Goal: Task Accomplishment & Management: Manage account settings

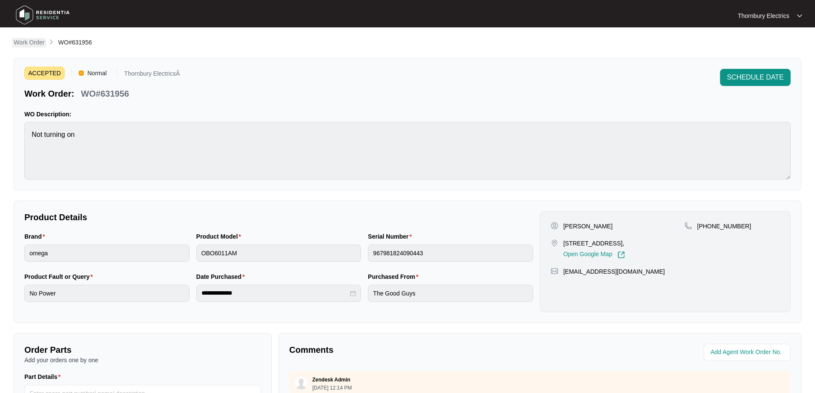
click at [32, 39] on p "Work Order" at bounding box center [29, 42] width 31 height 9
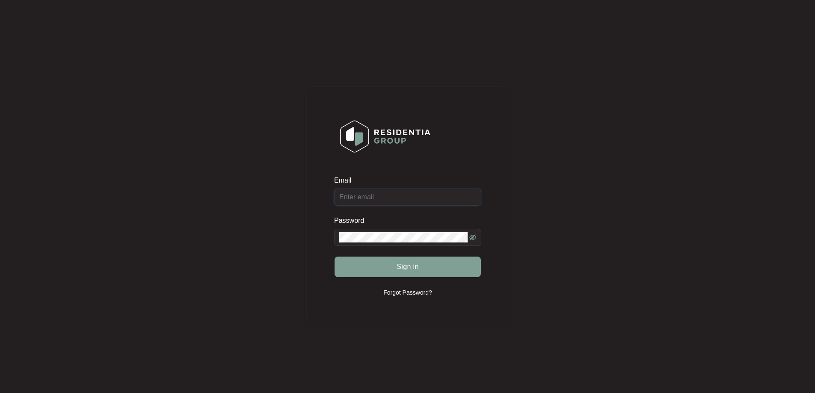
type input "[EMAIL_ADDRESS][DOMAIN_NAME]"
click at [403, 270] on span "Sign in" at bounding box center [407, 267] width 22 height 10
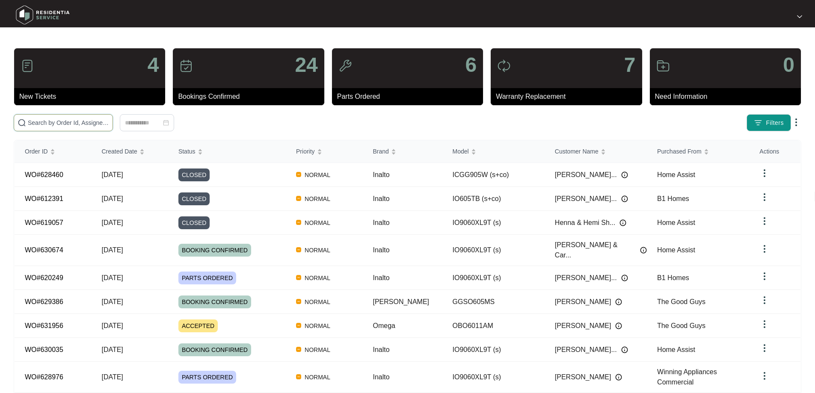
click at [91, 122] on input "text" at bounding box center [68, 122] width 81 height 9
type input "624989"
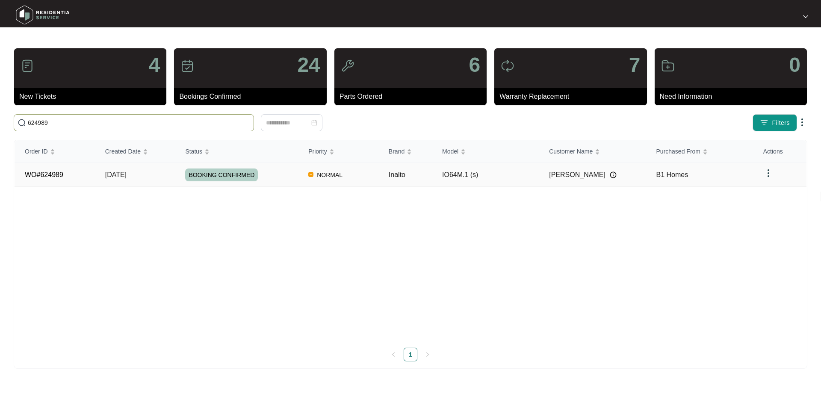
click at [273, 181] on td "BOOKING CONFIRMED" at bounding box center [236, 175] width 123 height 24
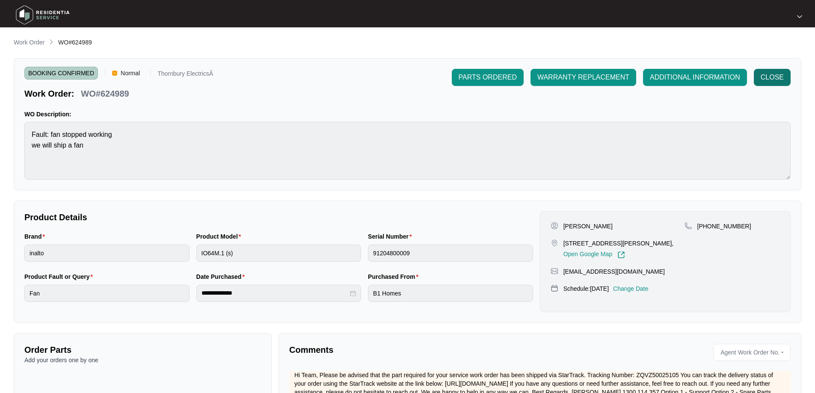
click at [765, 78] on span "CLOSE" at bounding box center [771, 77] width 23 height 10
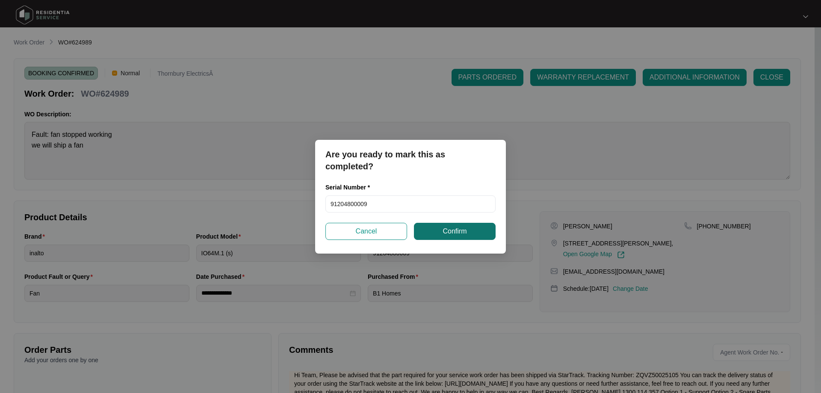
click at [485, 236] on button "Confirm" at bounding box center [455, 231] width 82 height 17
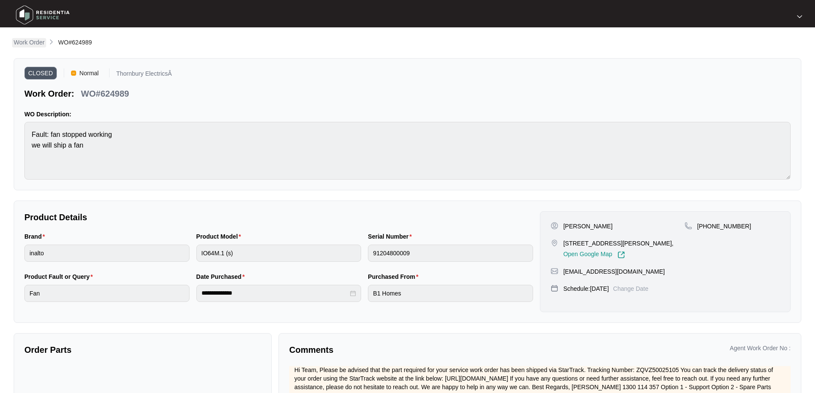
click at [30, 44] on p "Work Order" at bounding box center [29, 42] width 31 height 9
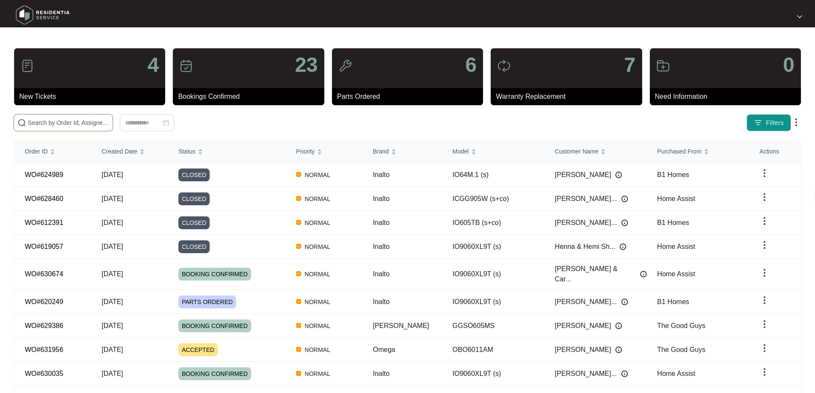
click at [88, 127] on input "text" at bounding box center [68, 122] width 81 height 9
type input "631956"
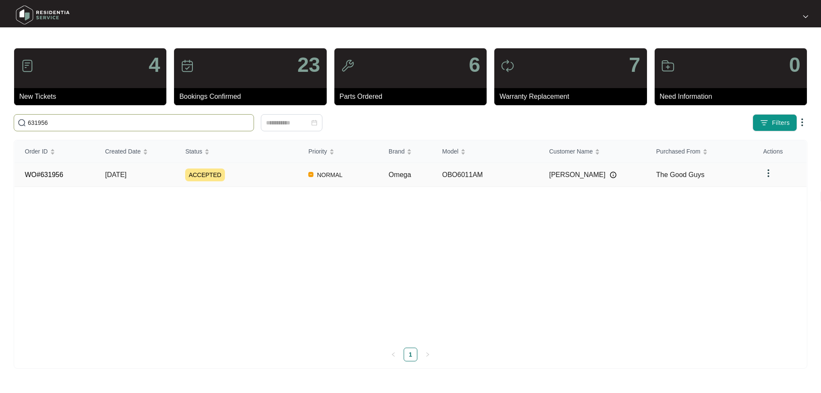
click at [228, 177] on div "ACCEPTED" at bounding box center [241, 174] width 113 height 13
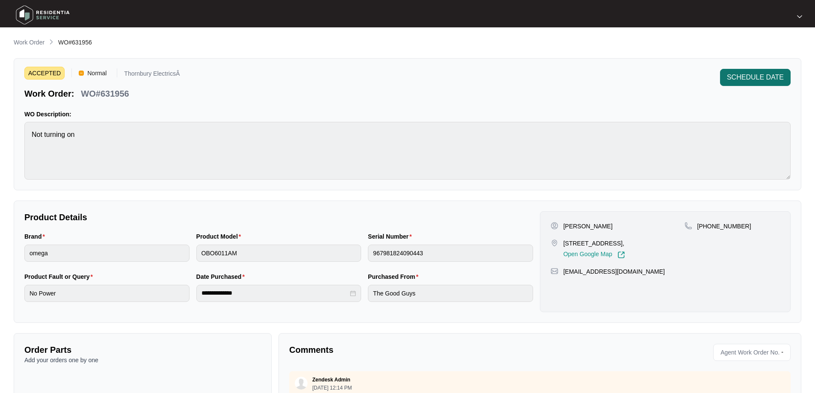
click at [750, 74] on span "SCHEDULE DATE" at bounding box center [755, 77] width 57 height 10
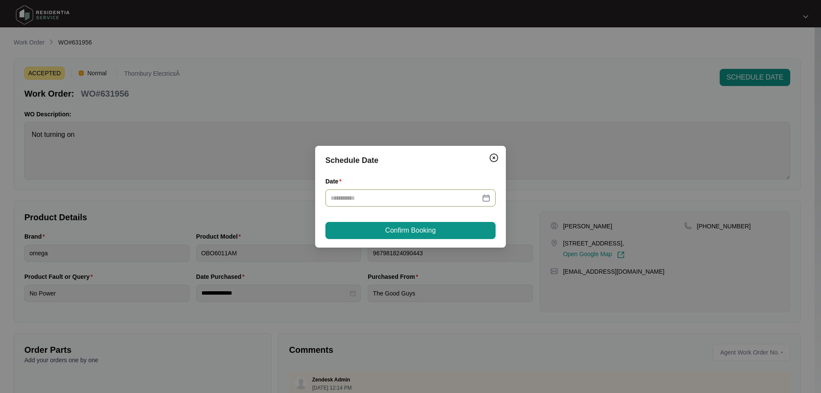
click at [486, 199] on div at bounding box center [411, 197] width 160 height 9
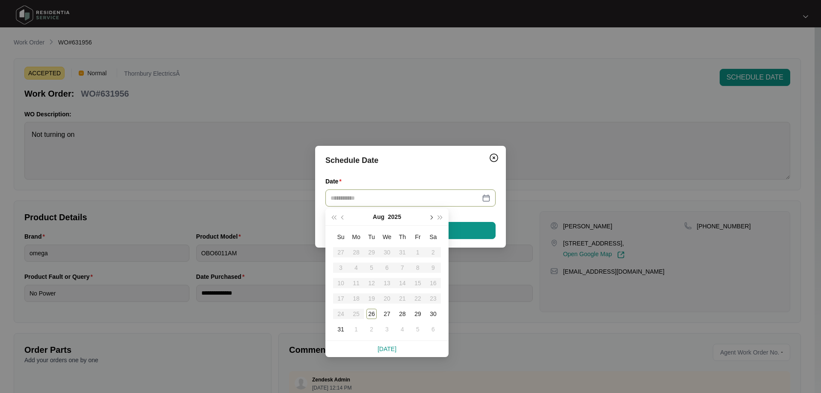
click at [431, 219] on span "button" at bounding box center [430, 217] width 4 height 4
click at [355, 283] on div "15" at bounding box center [356, 283] width 10 height 10
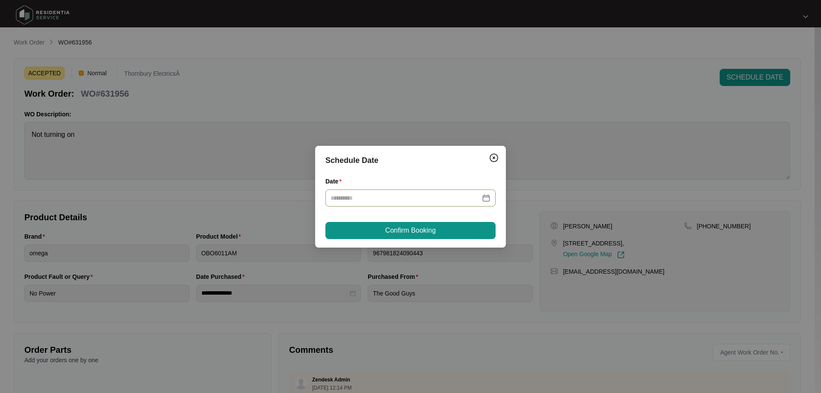
type input "**********"
click at [419, 228] on span "Confirm Booking" at bounding box center [410, 230] width 50 height 10
